Goal: Find specific page/section: Locate a particular part of the current website

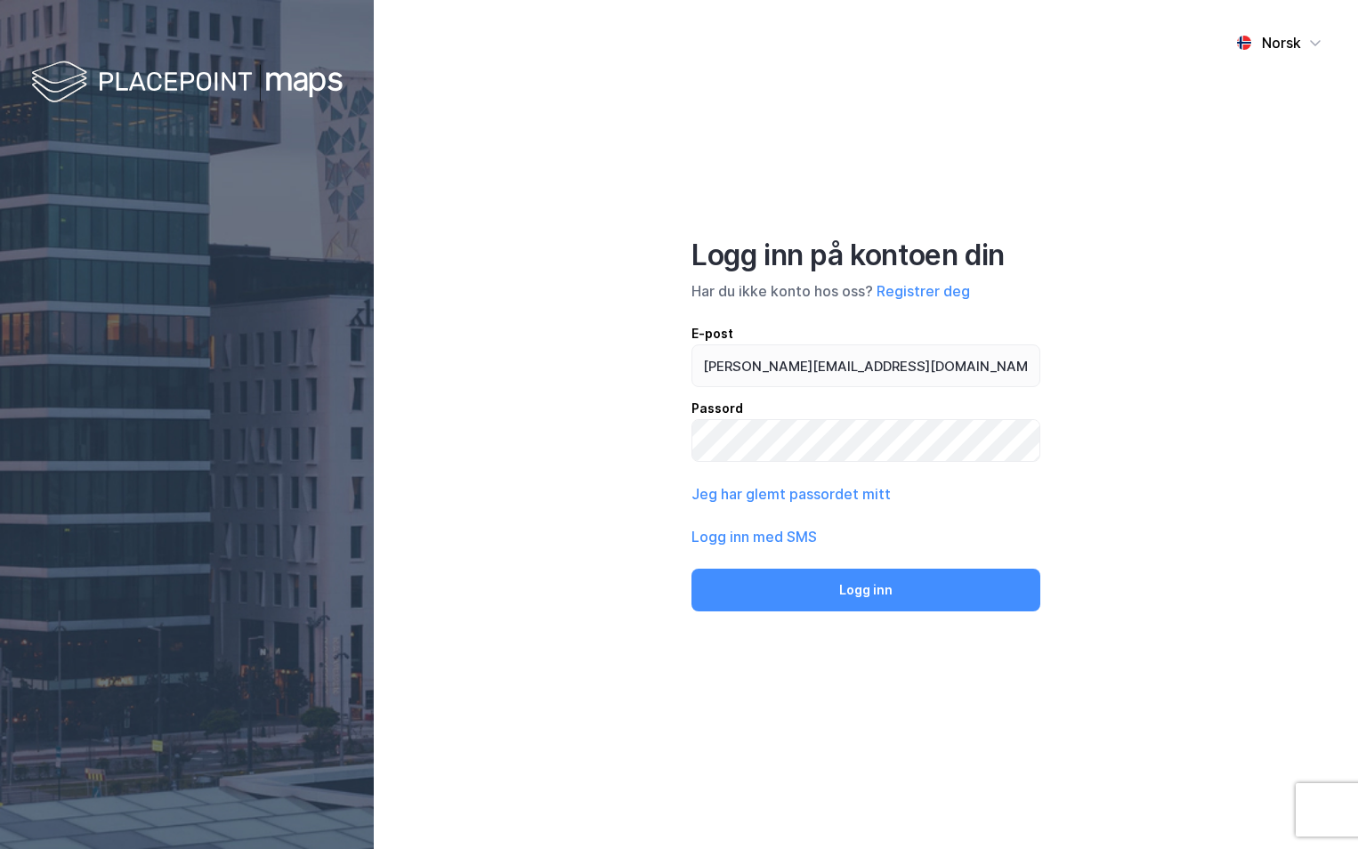
type input "[PERSON_NAME][EMAIL_ADDRESS][DOMAIN_NAME]"
click at [692, 569] on button "Logg inn" at bounding box center [866, 590] width 349 height 43
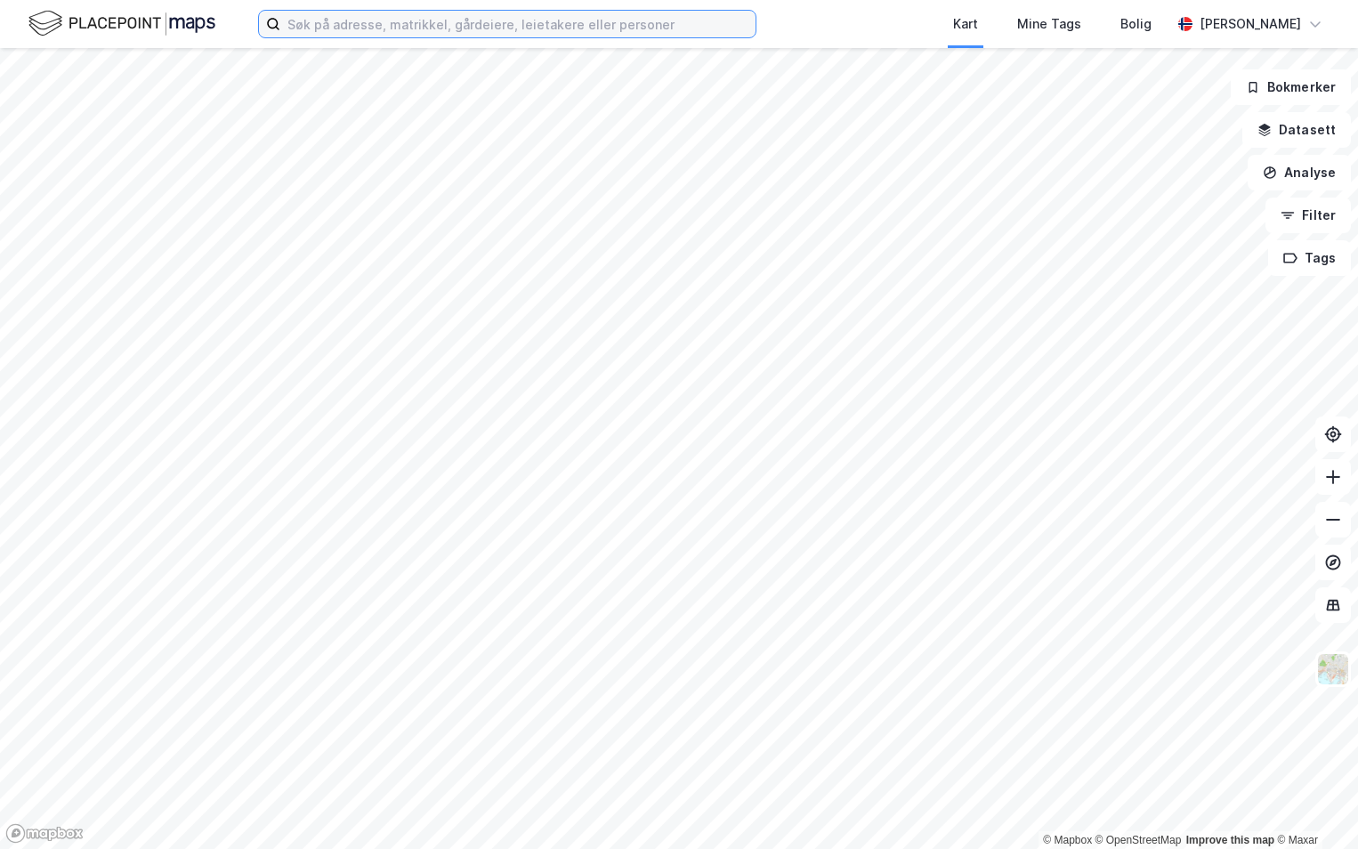
click at [344, 19] on input at bounding box center [517, 24] width 475 height 27
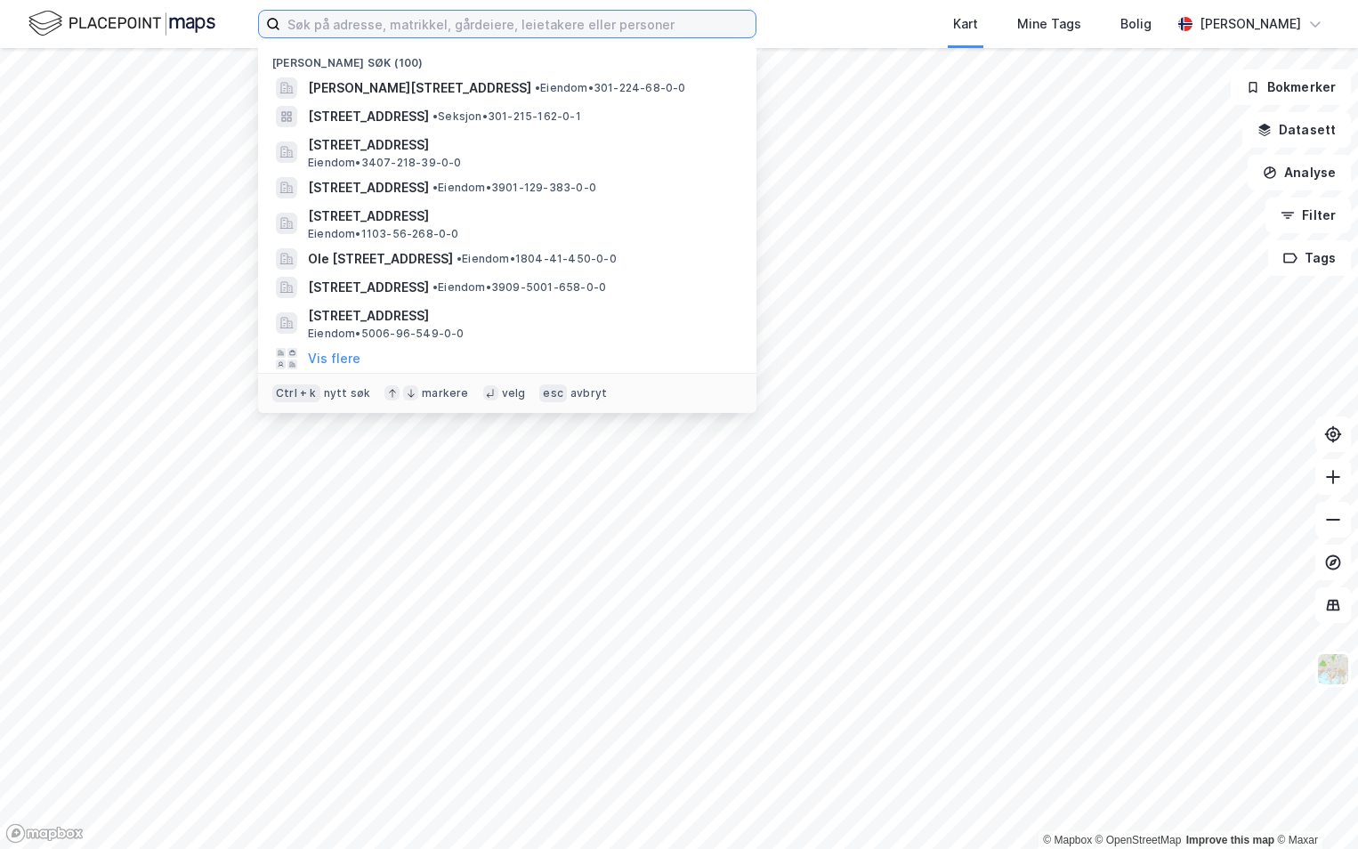
paste input "301-54/280/0/0"
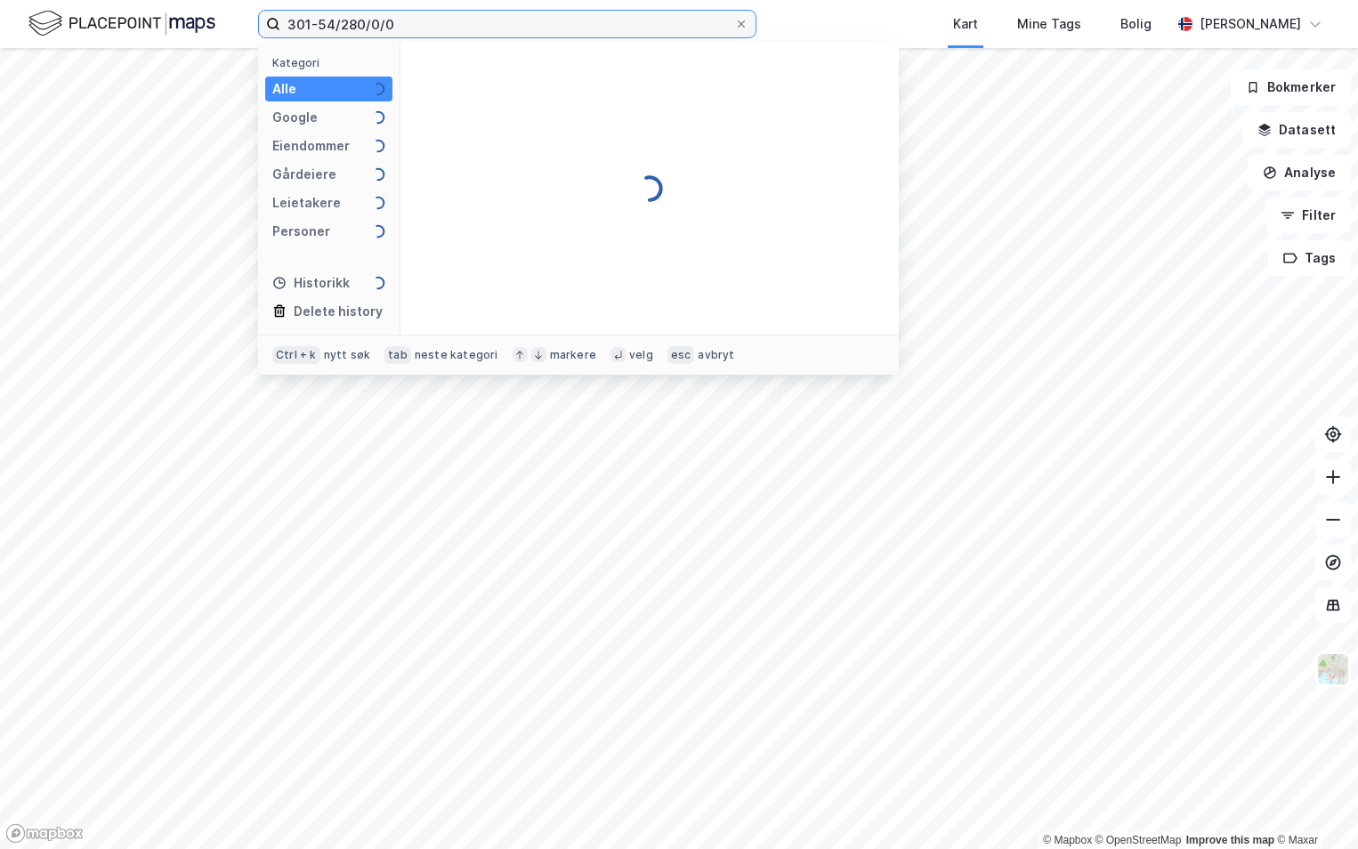
type input "301-54/280/0/0"
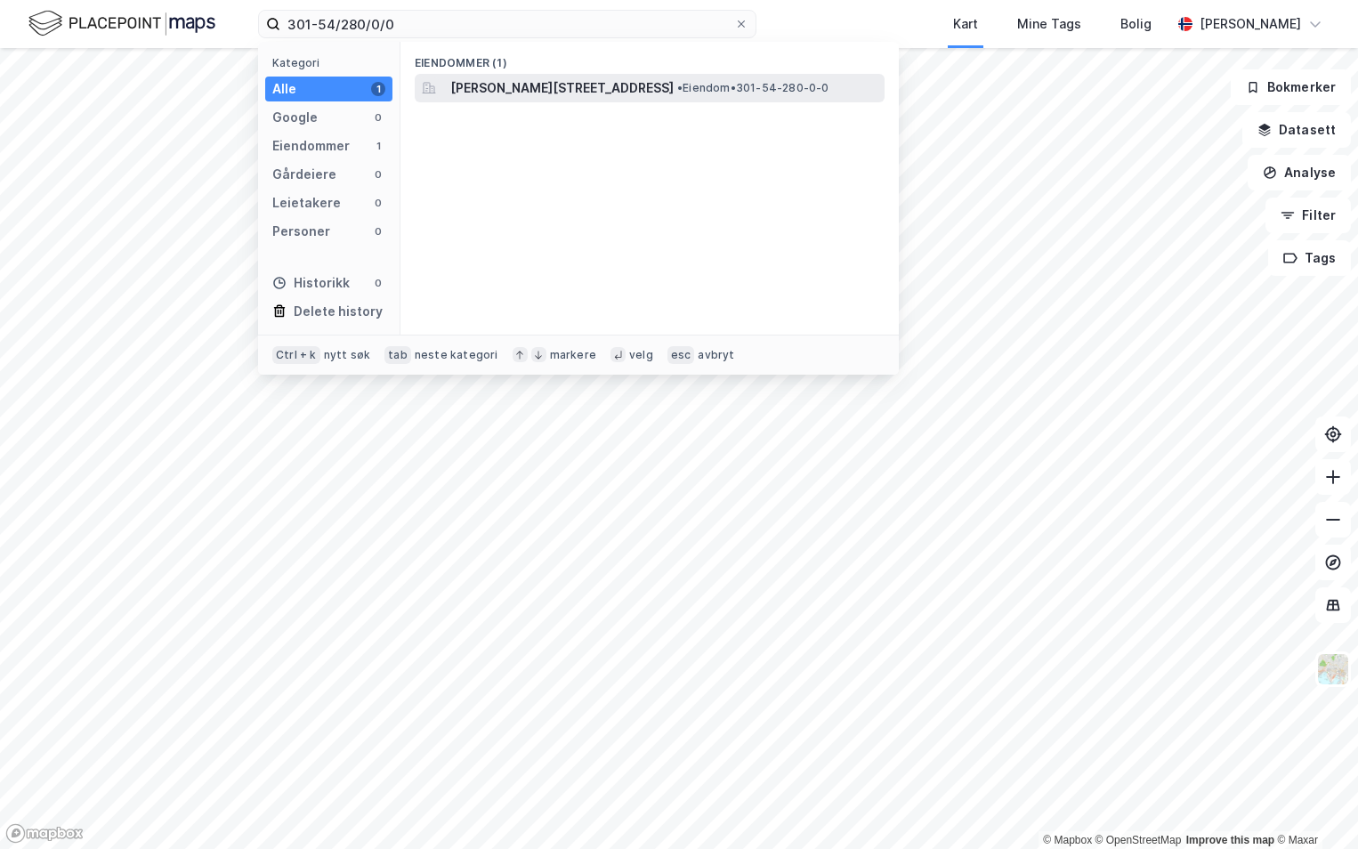
click at [529, 83] on span "[PERSON_NAME][STREET_ADDRESS]" at bounding box center [561, 87] width 223 height 21
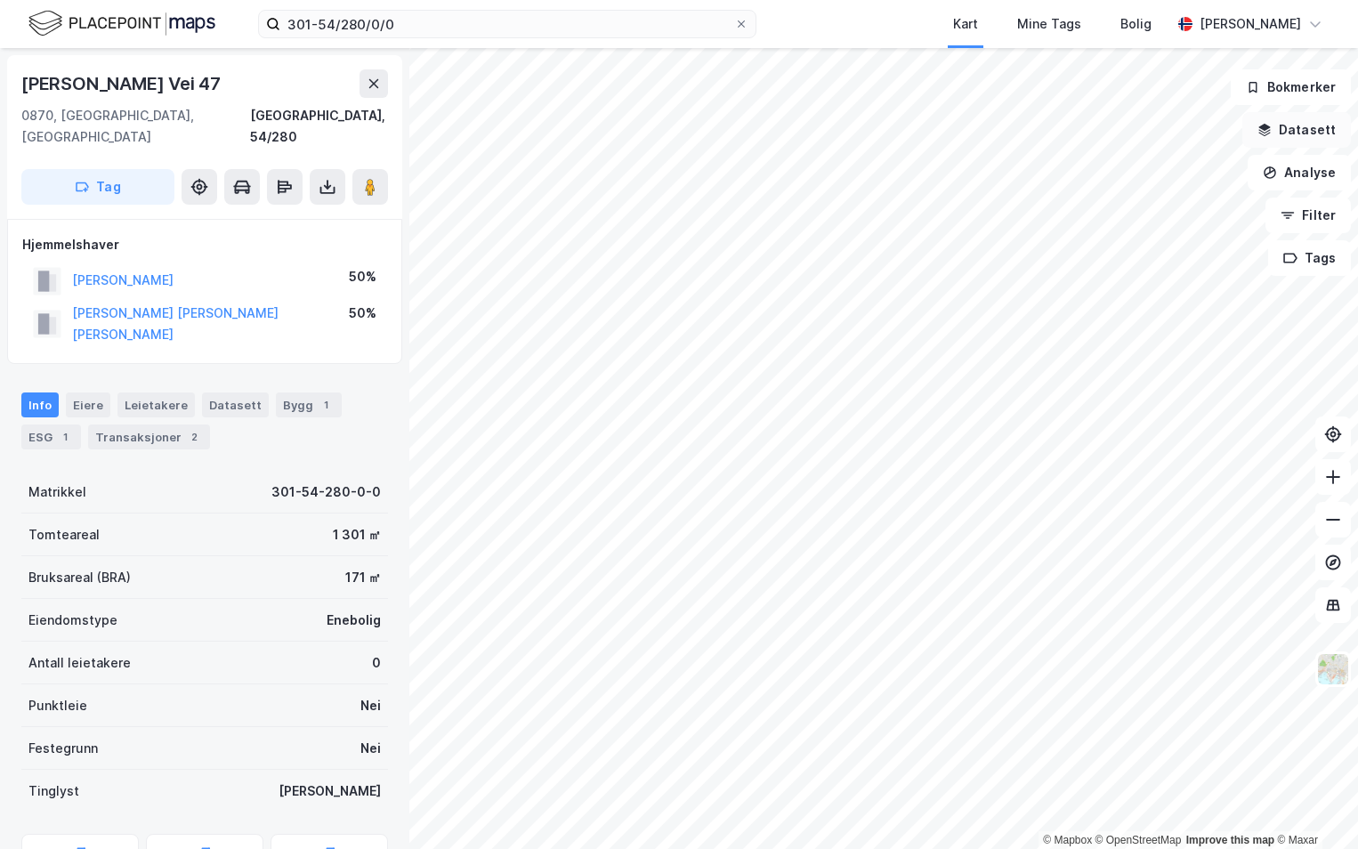
click at [1313, 135] on button "Datasett" at bounding box center [1296, 130] width 109 height 36
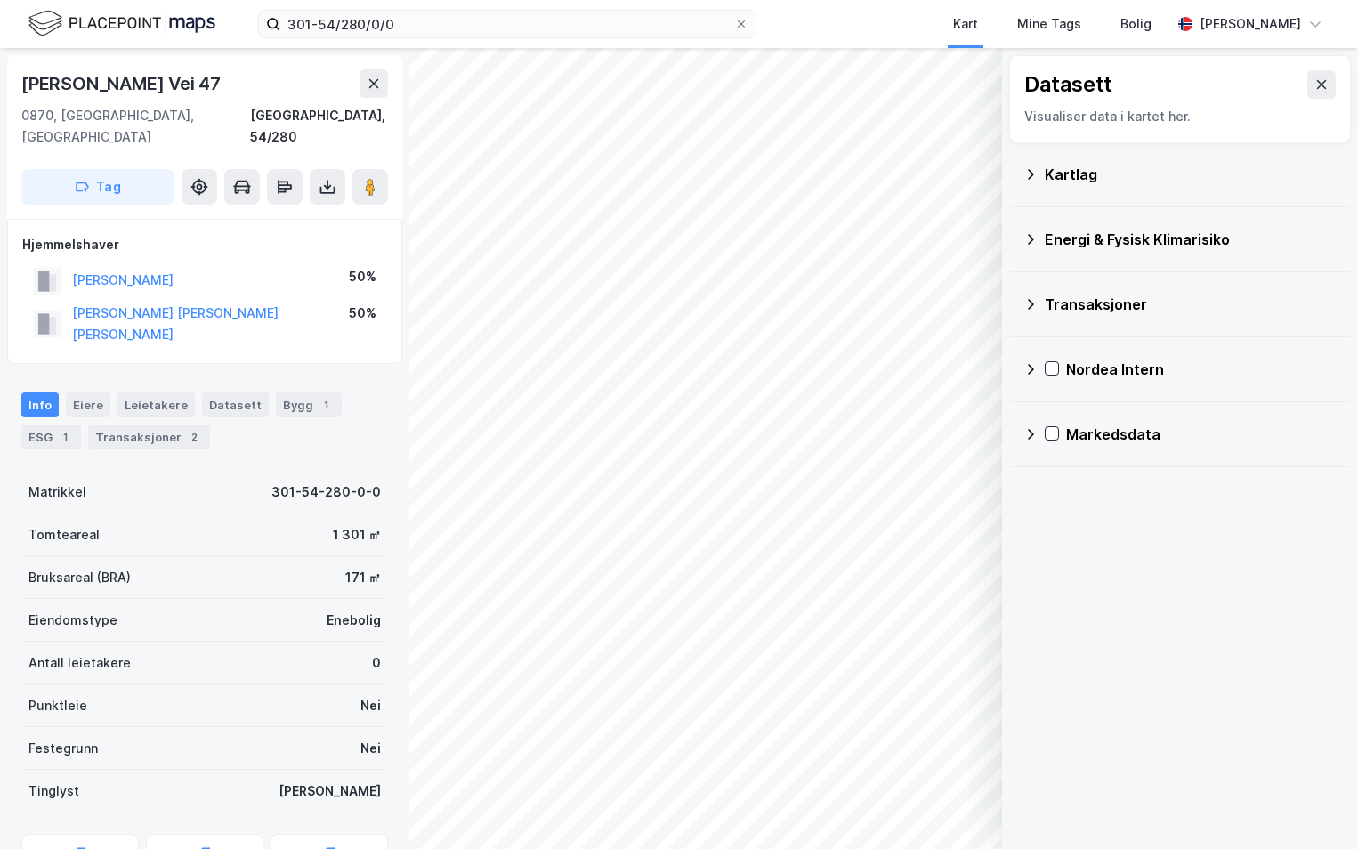
click at [1031, 175] on icon at bounding box center [1031, 174] width 14 height 14
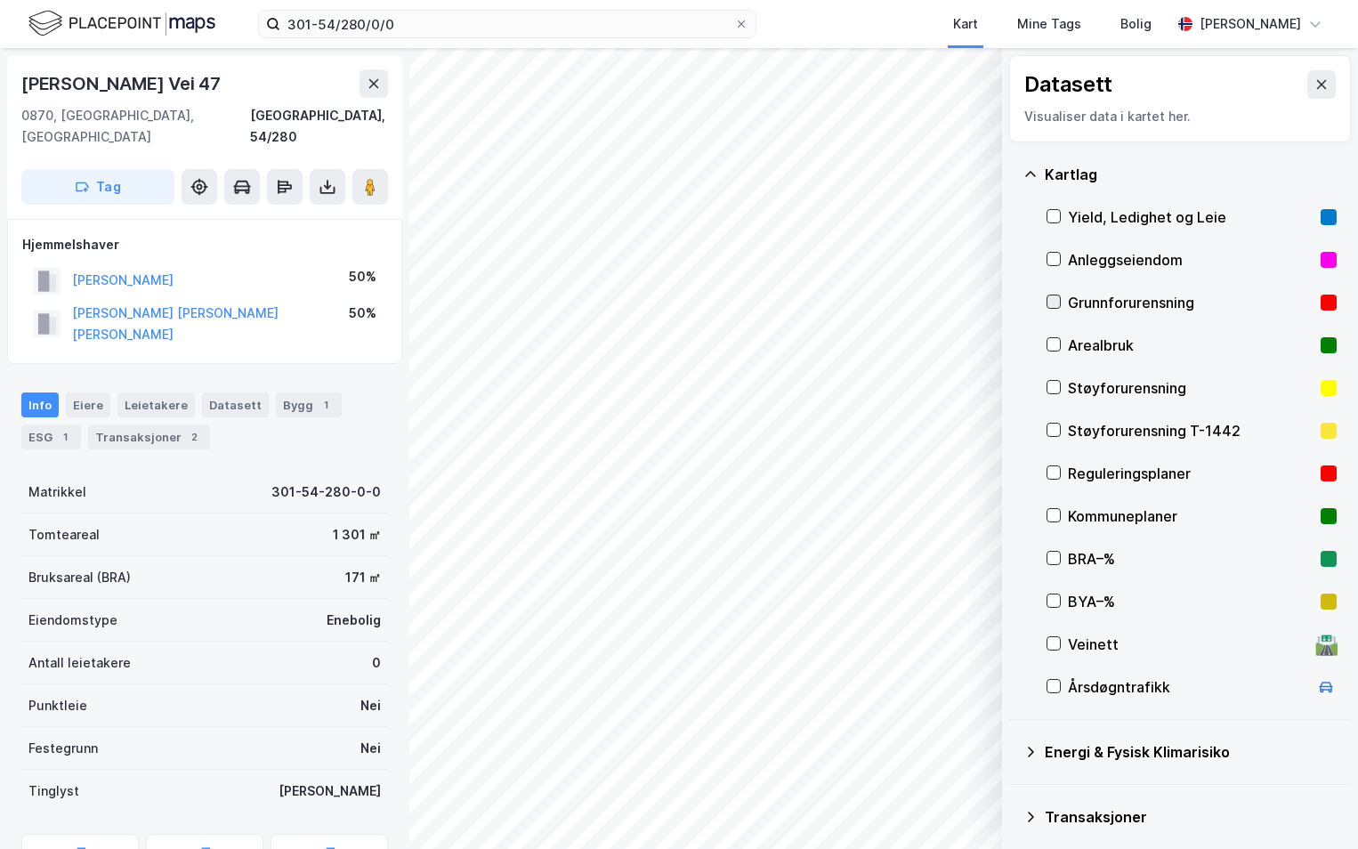
click at [1053, 297] on icon at bounding box center [1054, 301] width 12 height 12
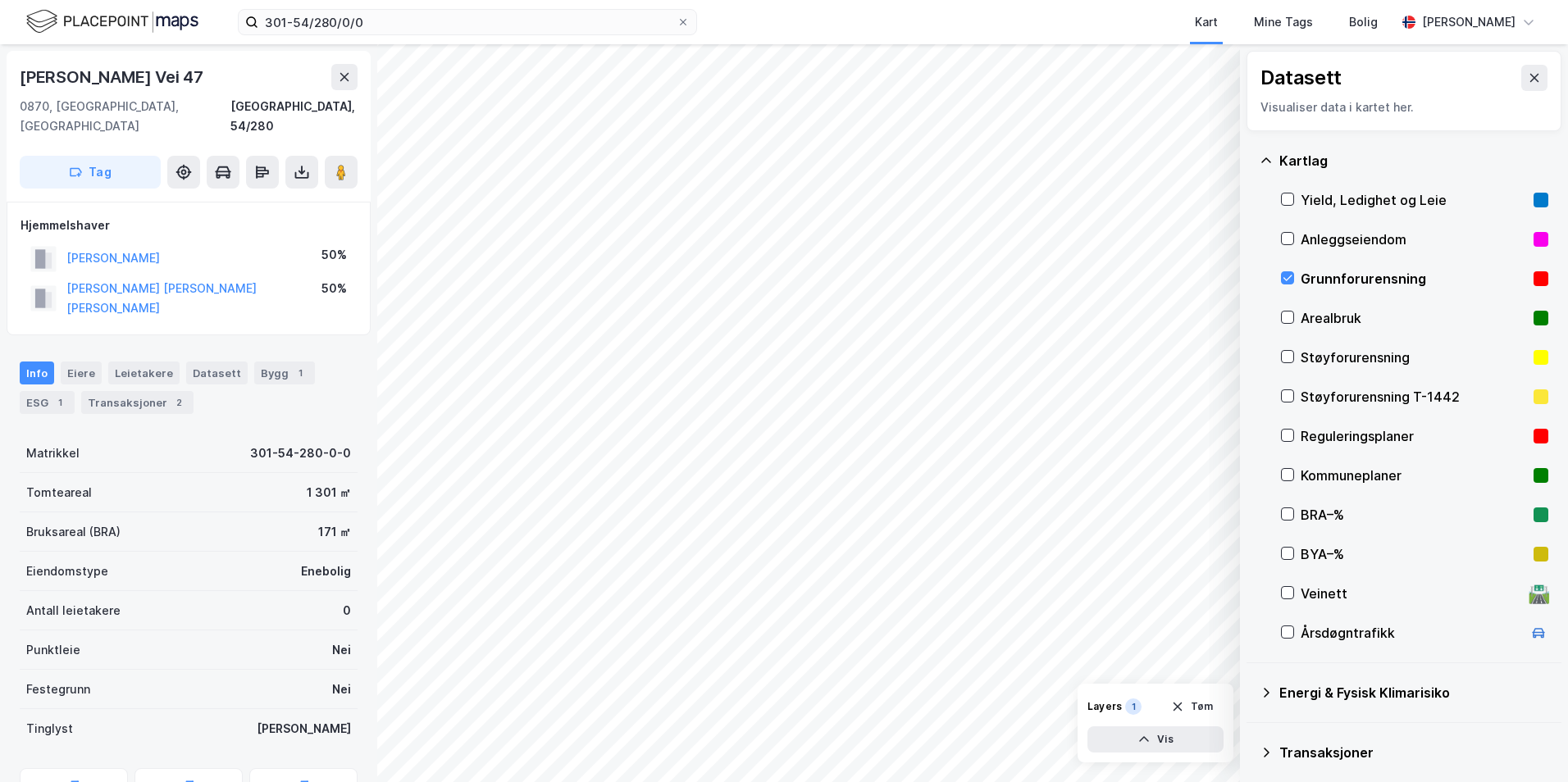
click at [1250, 691] on icon at bounding box center [1267, 693] width 6 height 10
click at [1250, 732] on icon at bounding box center [1307, 731] width 9 height 6
click at [1250, 731] on icon at bounding box center [1287, 732] width 13 height 13
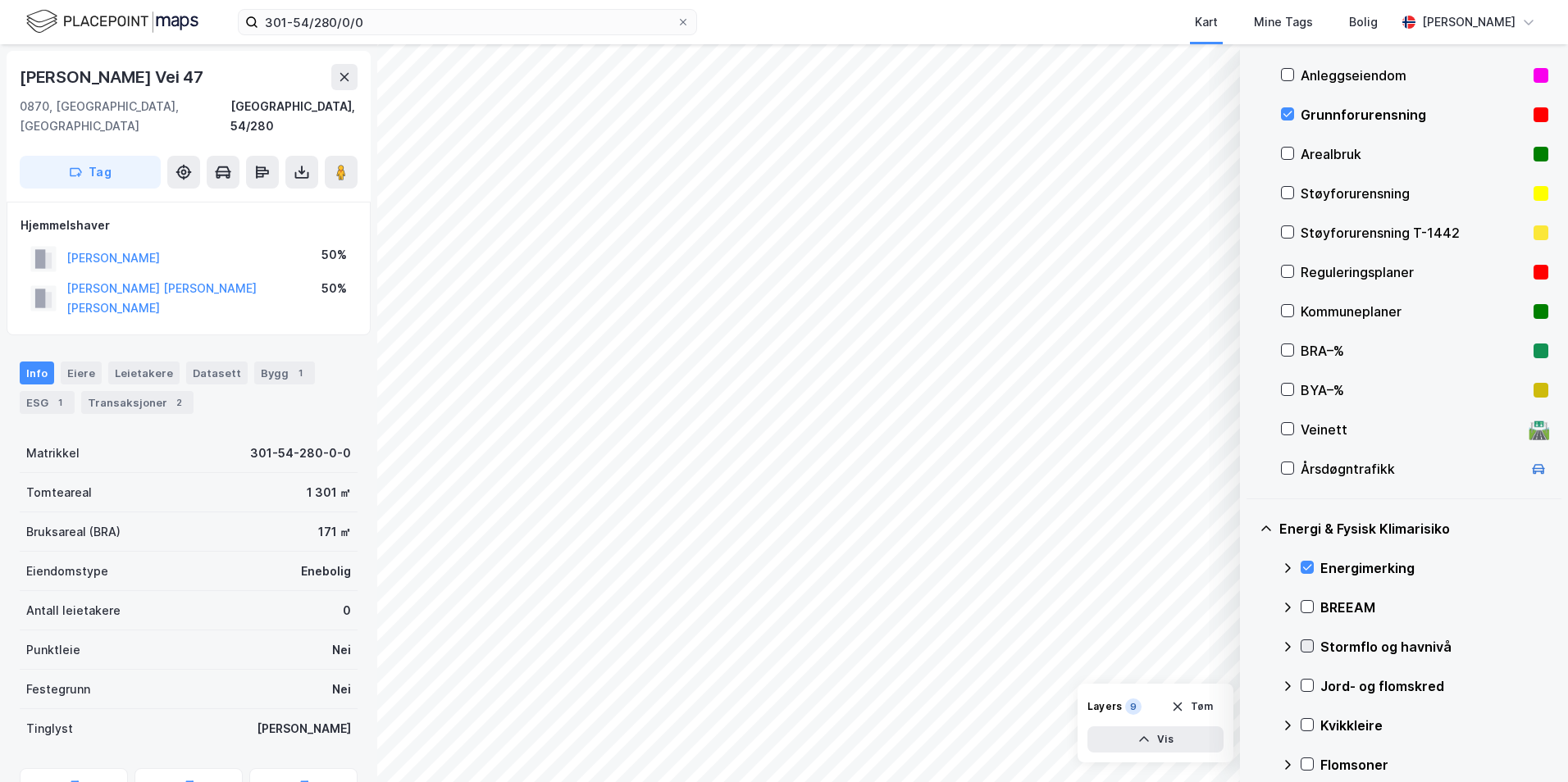
click at [1250, 643] on icon at bounding box center [1306, 646] width 11 height 11
click at [1250, 643] on icon at bounding box center [1287, 647] width 13 height 13
click at [1250, 683] on icon at bounding box center [1307, 685] width 9 height 6
click at [1250, 683] on icon at bounding box center [1287, 686] width 13 height 13
click at [1250, 720] on icon at bounding box center [1306, 725] width 11 height 11
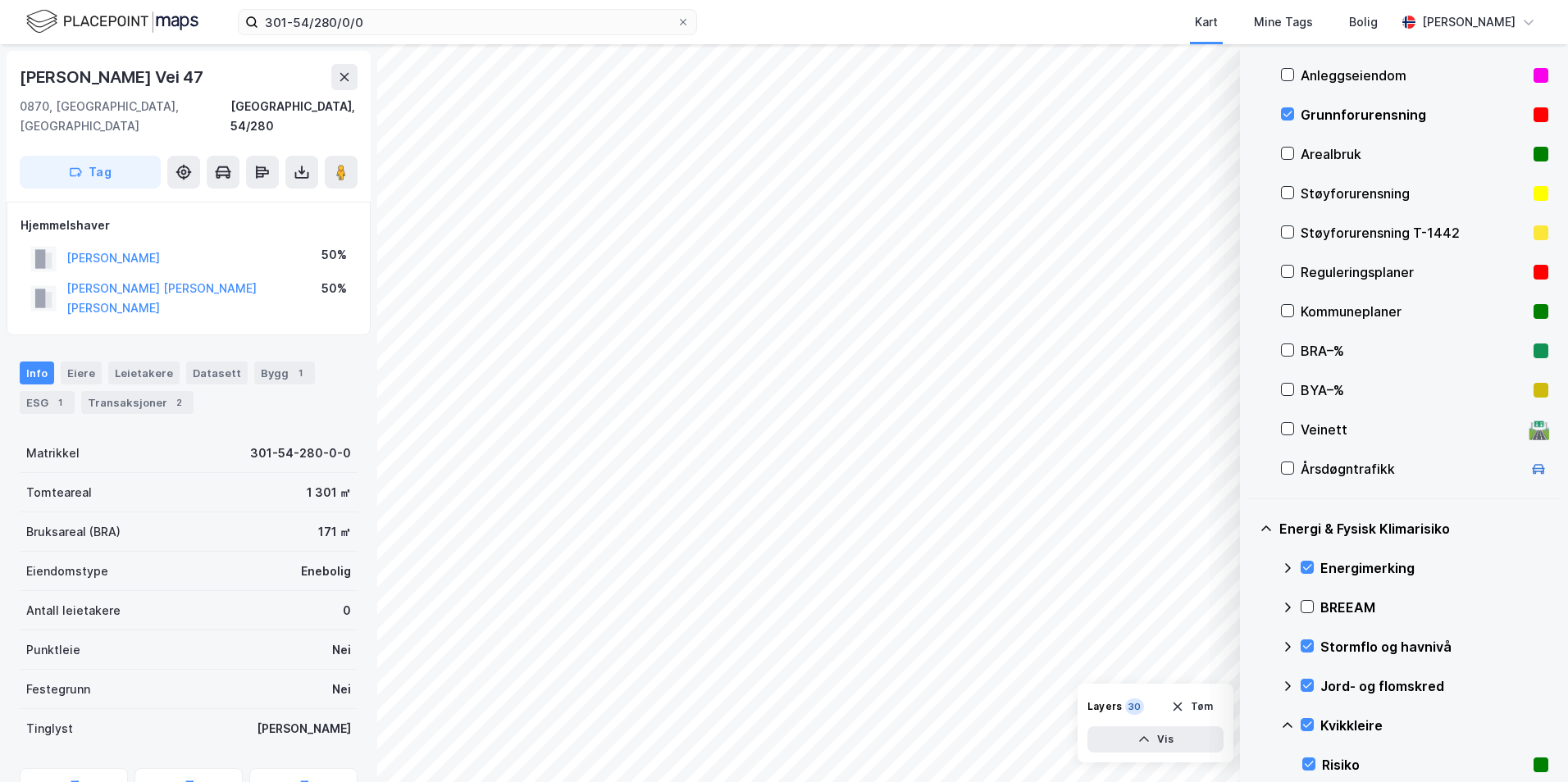
click at [1250, 724] on icon at bounding box center [1287, 725] width 10 height 6
click at [1250, 764] on icon at bounding box center [1306, 764] width 11 height 11
click at [1250, 761] on icon at bounding box center [1287, 764] width 13 height 13
